Goal: Task Accomplishment & Management: Use online tool/utility

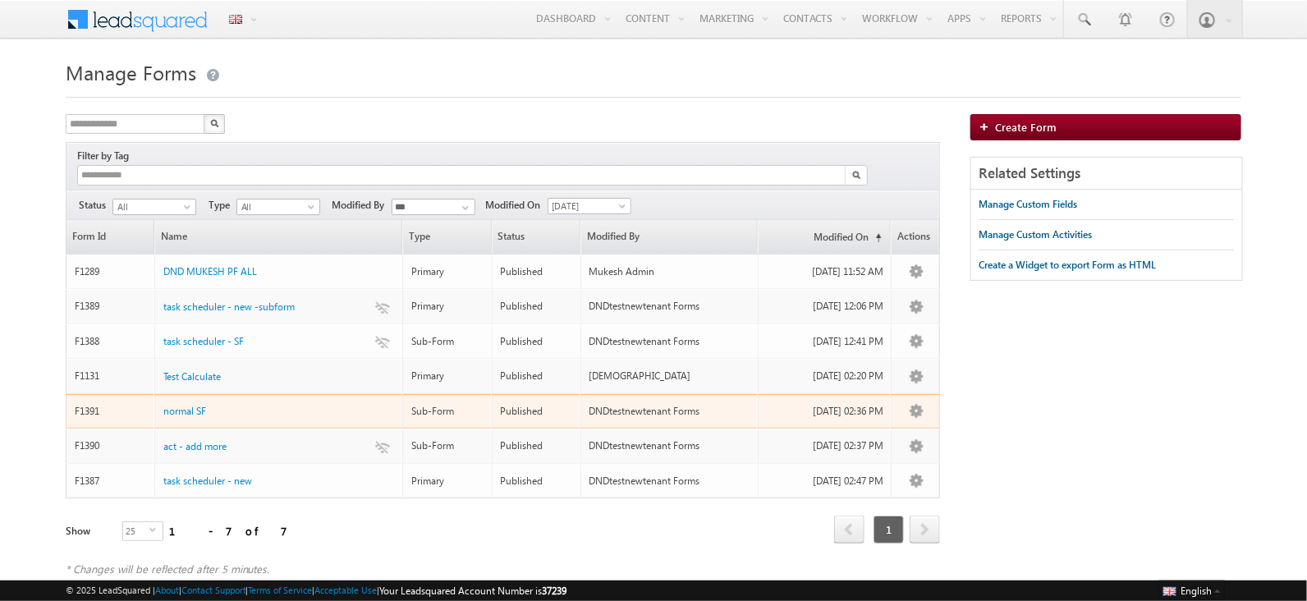
scroll to position [11, 0]
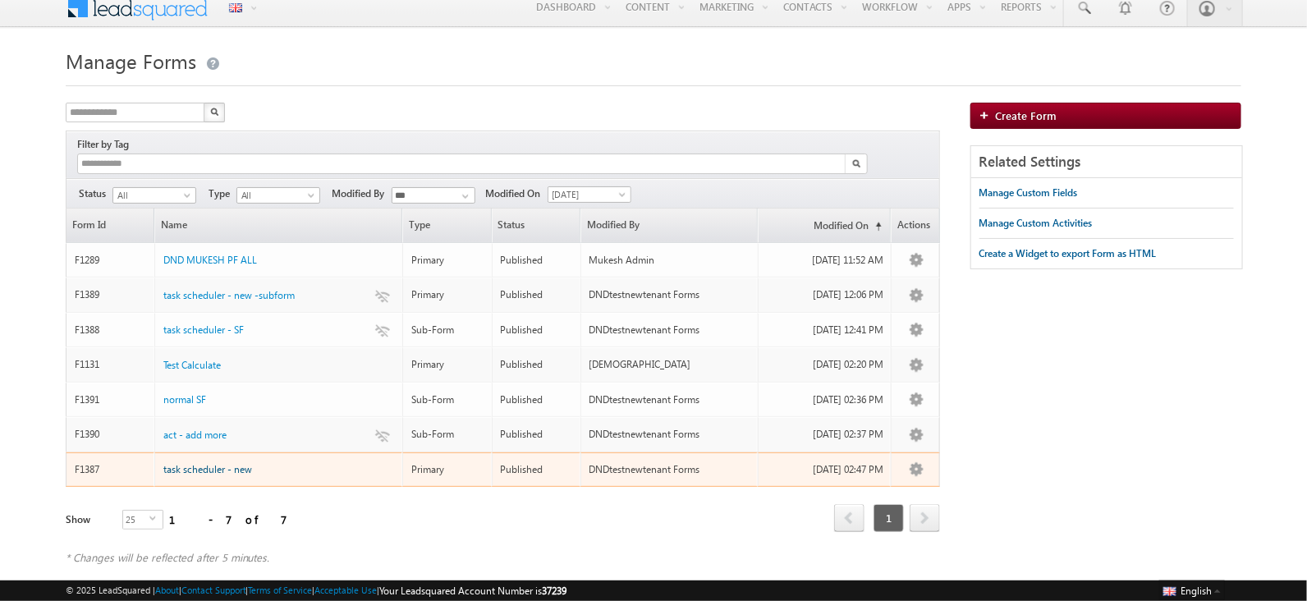
click at [210, 463] on span "task scheduler - new" at bounding box center [207, 469] width 89 height 12
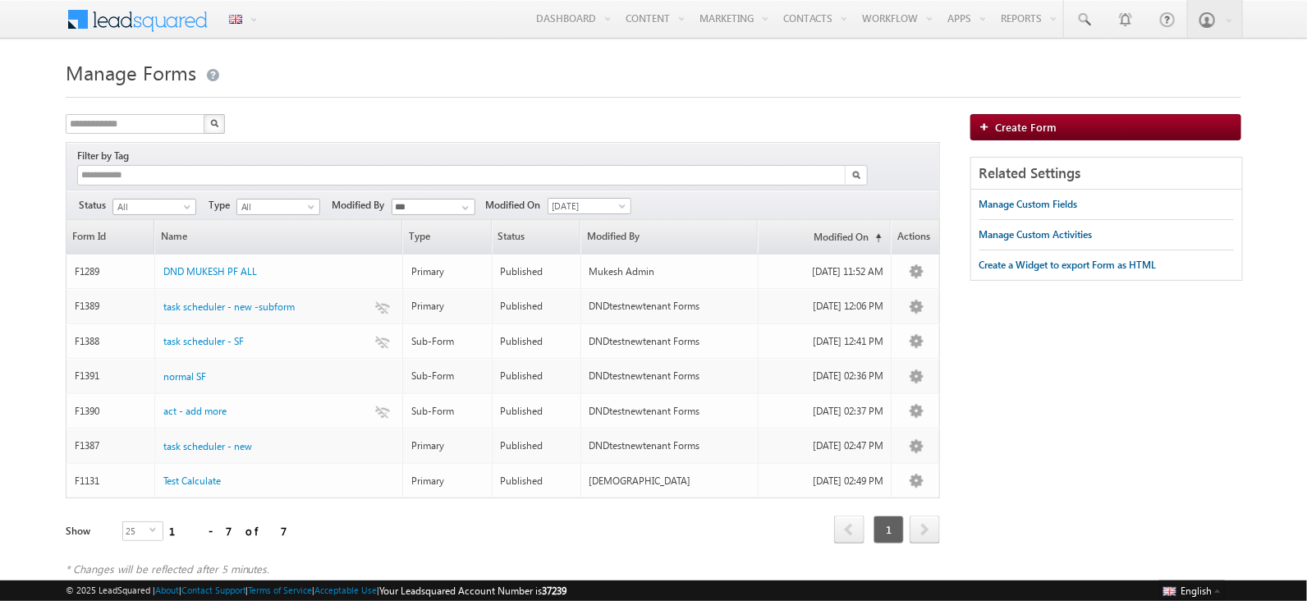
drag, startPoint x: 907, startPoint y: 116, endPoint x: 808, endPoint y: 104, distance: 100.0
click at [0, 0] on link "Process Designer" at bounding box center [0, 0] width 0 height 0
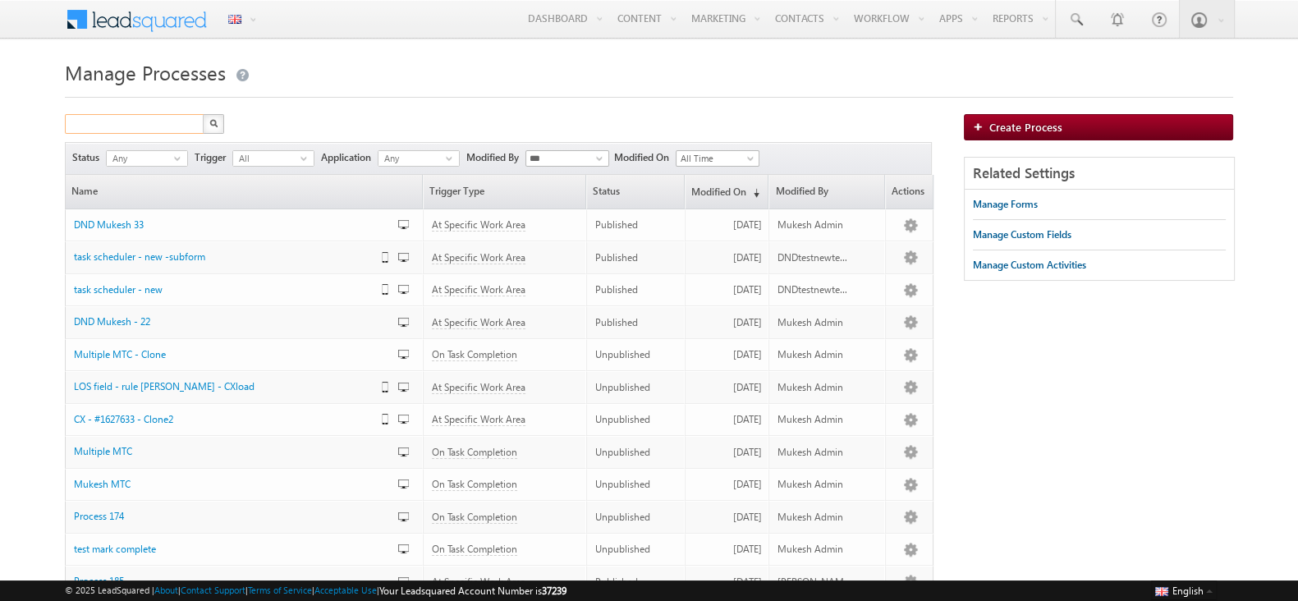
click at [162, 130] on input "text" at bounding box center [135, 124] width 140 height 20
type input "********"
click at [203, 114] on button "button" at bounding box center [213, 124] width 21 height 20
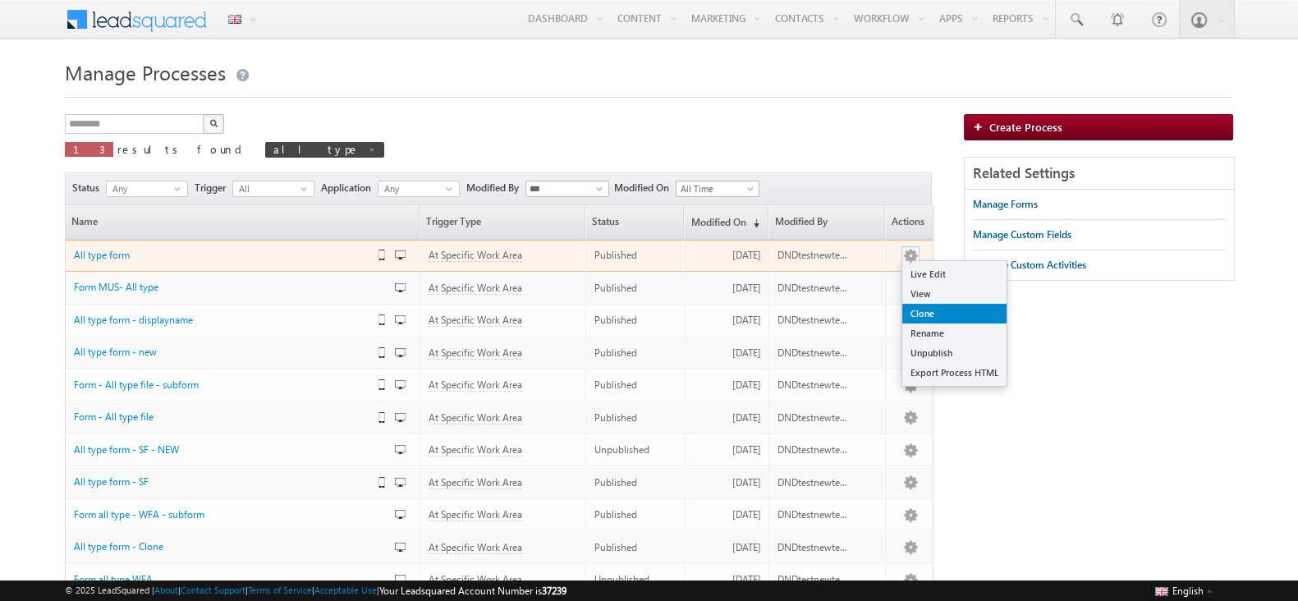
click at [930, 314] on link "Clone" at bounding box center [954, 314] width 104 height 20
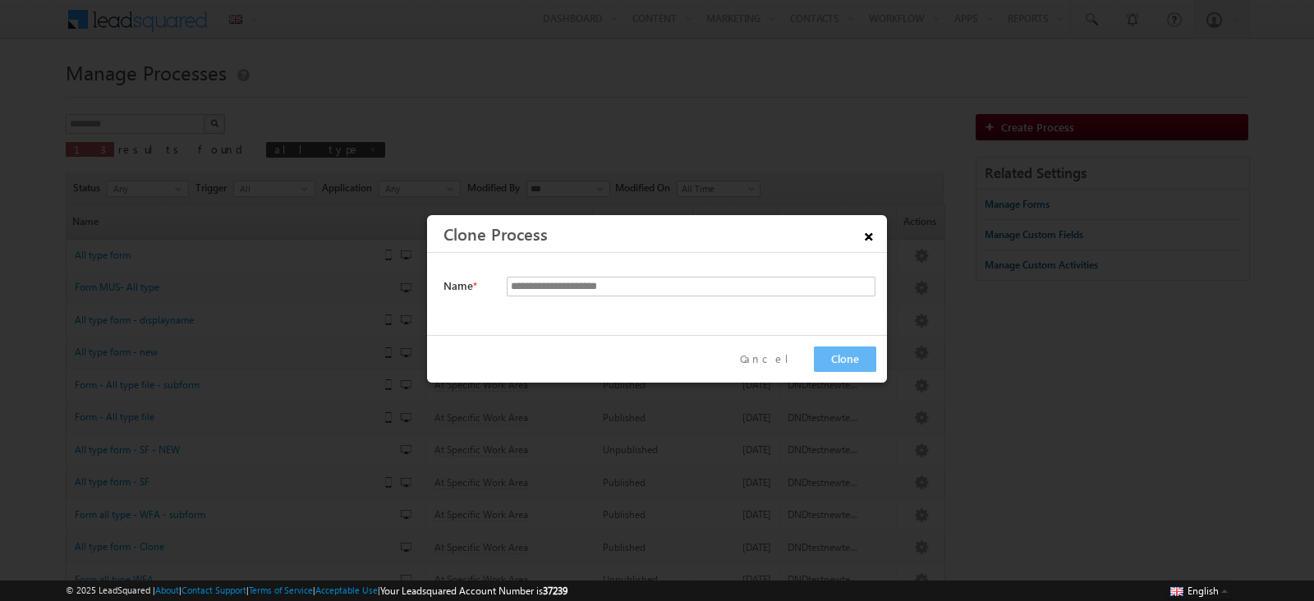
click at [870, 232] on span "×" at bounding box center [869, 233] width 28 height 29
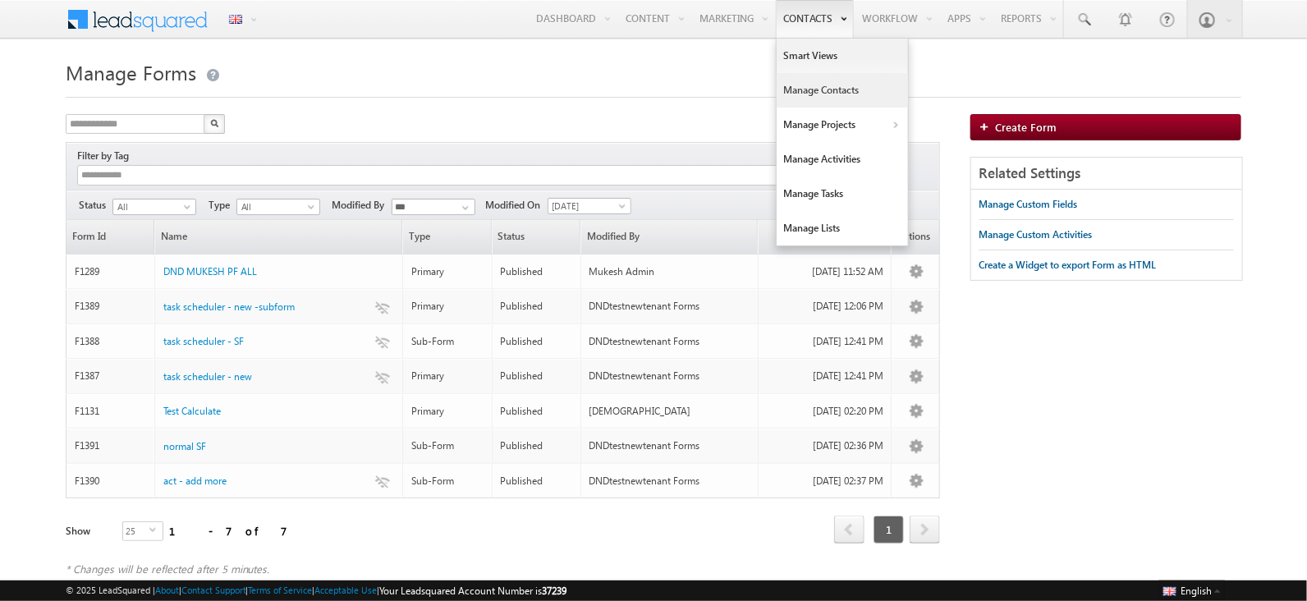
click at [825, 95] on link "Manage Contacts" at bounding box center [842, 90] width 131 height 34
